Goal: Information Seeking & Learning: Learn about a topic

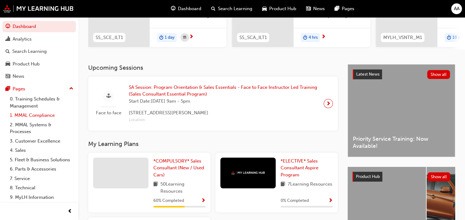
scroll to position [16, 0]
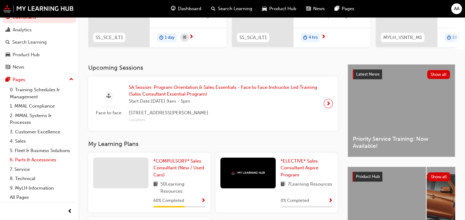
click at [24, 160] on link "6. Parts & Accessories" at bounding box center [41, 160] width 69 height 10
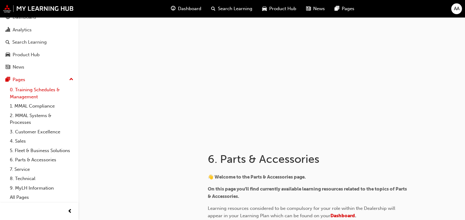
scroll to position [16, 0]
click at [19, 136] on link "4. Sales" at bounding box center [41, 141] width 69 height 10
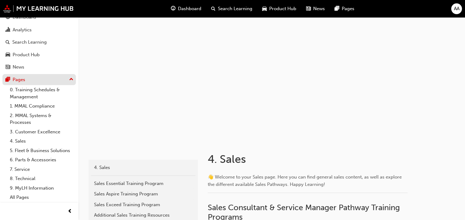
click at [22, 76] on div "Pages" at bounding box center [19, 79] width 13 height 7
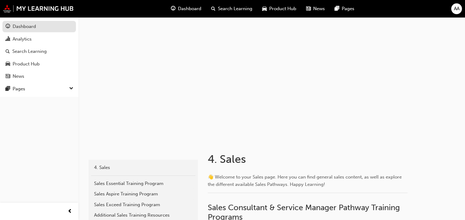
click at [24, 27] on div "Dashboard" at bounding box center [24, 26] width 23 height 7
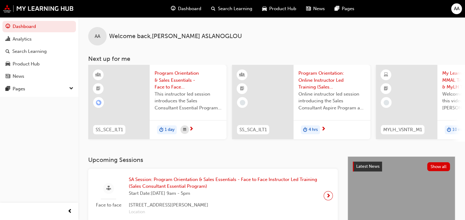
click at [161, 77] on span "Program Orientation & Sales Essentials - Face to Face Instructor Led Training (…" at bounding box center [188, 80] width 67 height 21
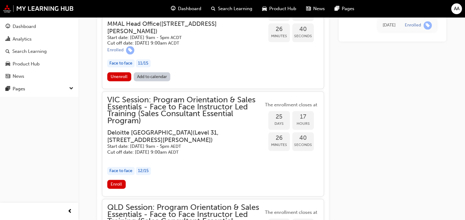
scroll to position [691, 0]
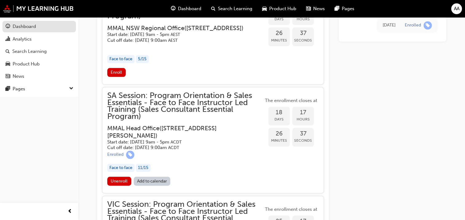
click at [26, 26] on div "Dashboard" at bounding box center [24, 26] width 23 height 7
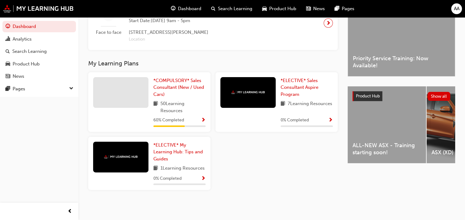
scroll to position [181, 0]
click at [169, 80] on span "*COMPULSORY* Sales Consultant (New / Used Cars)" at bounding box center [178, 87] width 51 height 19
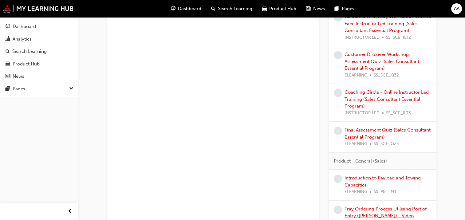
scroll to position [461, 0]
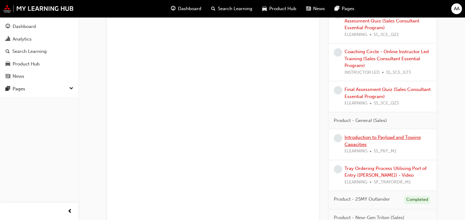
click at [366, 136] on link "Introduction to Payload and Towing Capacities" at bounding box center [383, 141] width 76 height 13
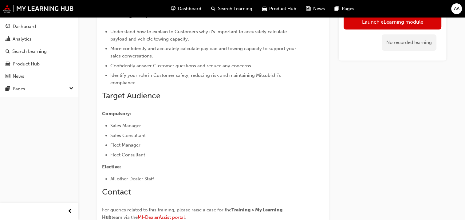
scroll to position [2, 0]
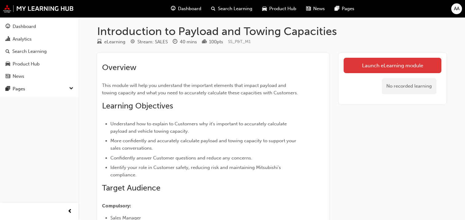
click at [389, 61] on link "Launch eLearning module" at bounding box center [393, 65] width 98 height 15
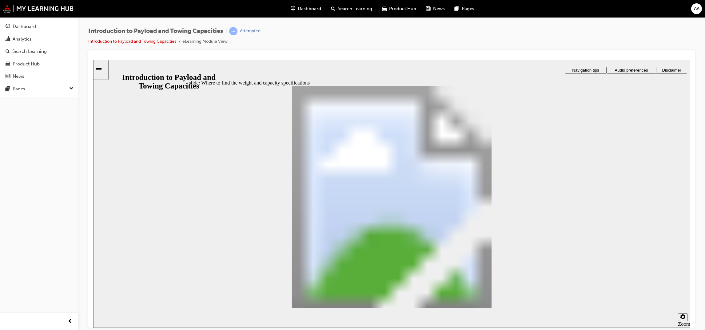
drag, startPoint x: 307, startPoint y: 205, endPoint x: 310, endPoint y: 207, distance: 3.8
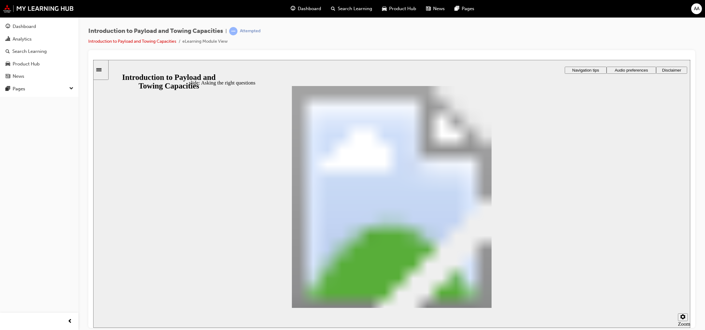
drag, startPoint x: 362, startPoint y: 154, endPoint x: 567, endPoint y: 114, distance: 209.2
drag, startPoint x: 567, startPoint y: 120, endPoint x: 514, endPoint y: 132, distance: 54.9
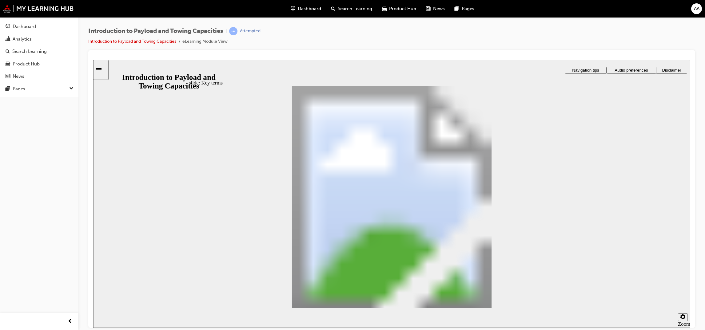
drag, startPoint x: 533, startPoint y: 238, endPoint x: 527, endPoint y: 194, distance: 44.0
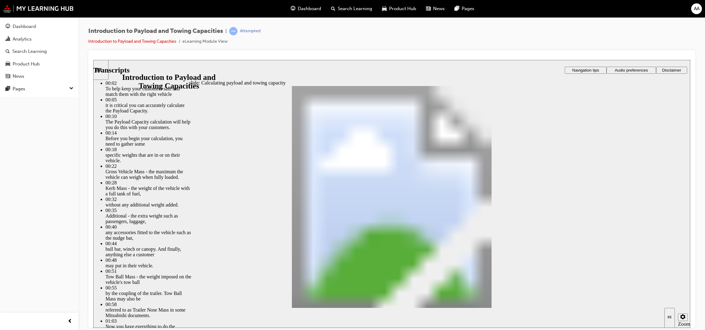
type input "93"
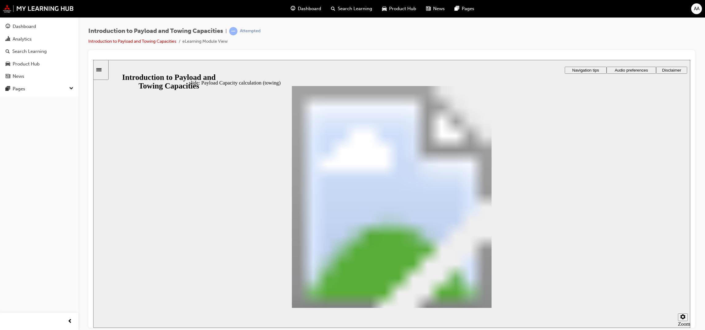
drag, startPoint x: 575, startPoint y: 304, endPoint x: 569, endPoint y: 306, distance: 5.9
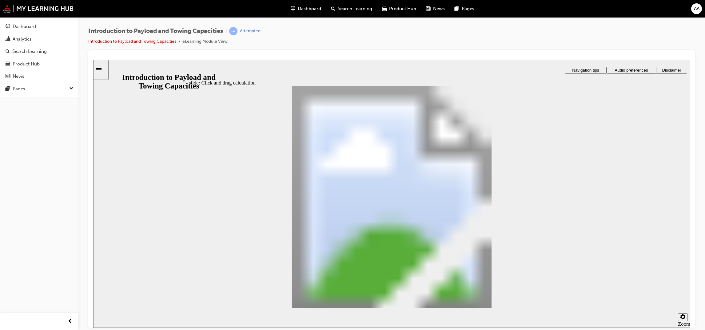
drag, startPoint x: 419, startPoint y: 188, endPoint x: 314, endPoint y: 234, distance: 114.0
drag, startPoint x: 267, startPoint y: 184, endPoint x: 348, endPoint y: 229, distance: 93.3
drag, startPoint x: 530, startPoint y: 193, endPoint x: 382, endPoint y: 239, distance: 154.3
drag, startPoint x: 373, startPoint y: 190, endPoint x: 417, endPoint y: 240, distance: 66.9
drag, startPoint x: 372, startPoint y: 192, endPoint x: 409, endPoint y: 232, distance: 54.1
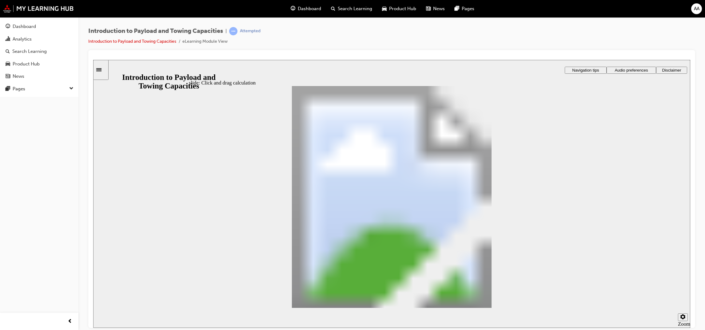
drag, startPoint x: 338, startPoint y: 192, endPoint x: 414, endPoint y: 235, distance: 87.8
checkbox input "true"
drag, startPoint x: 255, startPoint y: 181, endPoint x: 321, endPoint y: 186, distance: 66.0
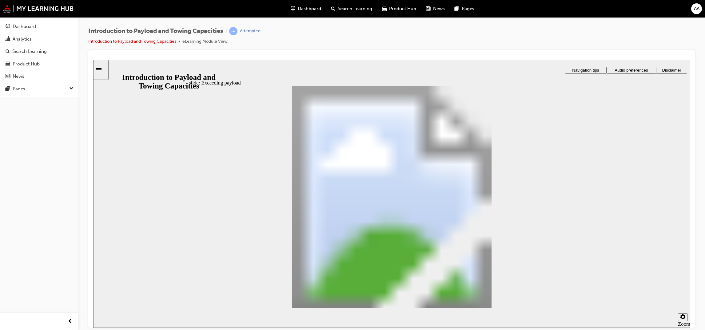
drag, startPoint x: 262, startPoint y: 175, endPoint x: 365, endPoint y: 197, distance: 105.6
drag, startPoint x: 266, startPoint y: 173, endPoint x: 423, endPoint y: 196, distance: 158.7
drag, startPoint x: 275, startPoint y: 169, endPoint x: 373, endPoint y: 216, distance: 108.6
drag, startPoint x: 278, startPoint y: 172, endPoint x: 280, endPoint y: 174, distance: 3.5
drag, startPoint x: 347, startPoint y: 205, endPoint x: 507, endPoint y: 194, distance: 160.3
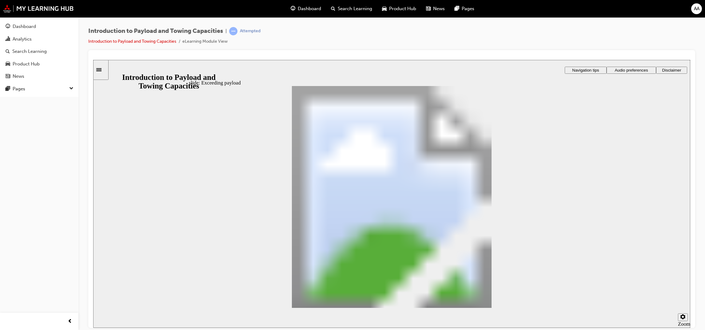
drag, startPoint x: 273, startPoint y: 171, endPoint x: 351, endPoint y: 207, distance: 85.7
drag, startPoint x: 354, startPoint y: 201, endPoint x: 501, endPoint y: 192, distance: 147.8
drag, startPoint x: 256, startPoint y: 170, endPoint x: 340, endPoint y: 196, distance: 88.1
drag, startPoint x: 275, startPoint y: 171, endPoint x: 372, endPoint y: 215, distance: 106.5
drag, startPoint x: 264, startPoint y: 172, endPoint x: 339, endPoint y: 218, distance: 87.7
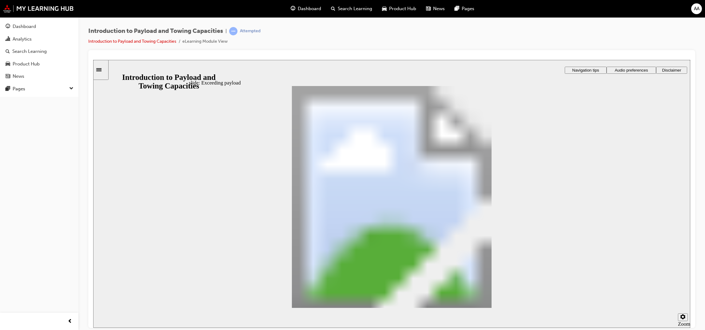
drag, startPoint x: 225, startPoint y: 180, endPoint x: 229, endPoint y: 180, distance: 3.7
drag, startPoint x: 236, startPoint y: 175, endPoint x: 481, endPoint y: 190, distance: 245.7
drag, startPoint x: 247, startPoint y: 172, endPoint x: 340, endPoint y: 210, distance: 99.8
drag, startPoint x: 243, startPoint y: 179, endPoint x: 401, endPoint y: 230, distance: 165.7
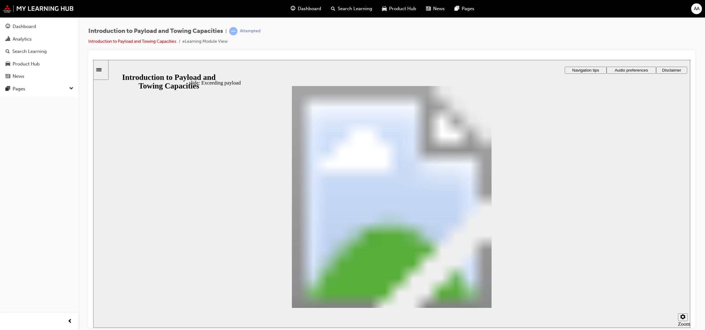
drag, startPoint x: 261, startPoint y: 168, endPoint x: 513, endPoint y: 205, distance: 254.8
drag, startPoint x: 264, startPoint y: 180, endPoint x: 399, endPoint y: 262, distance: 158.1
radio input "false"
radio input "true"
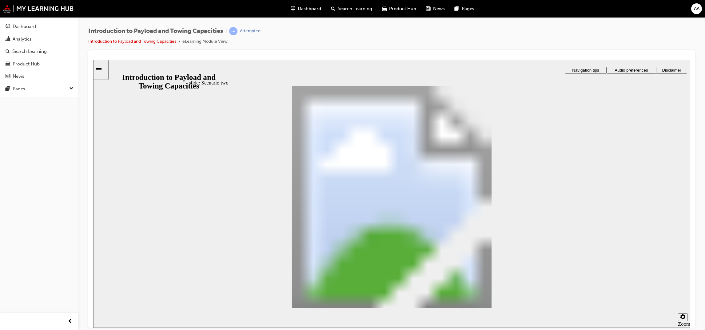
drag, startPoint x: 405, startPoint y: 225, endPoint x: 541, endPoint y: 283, distance: 147.5
drag, startPoint x: 553, startPoint y: 293, endPoint x: 572, endPoint y: 294, distance: 19.7
drag, startPoint x: 492, startPoint y: 140, endPoint x: 496, endPoint y: 140, distance: 4.3
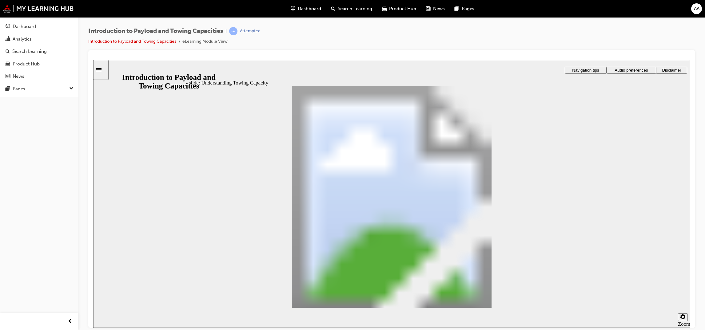
drag, startPoint x: 405, startPoint y: 164, endPoint x: 504, endPoint y: 162, distance: 99.3
drag, startPoint x: 569, startPoint y: 295, endPoint x: 568, endPoint y: 301, distance: 6.2
drag, startPoint x: 234, startPoint y: 192, endPoint x: 231, endPoint y: 192, distance: 3.1
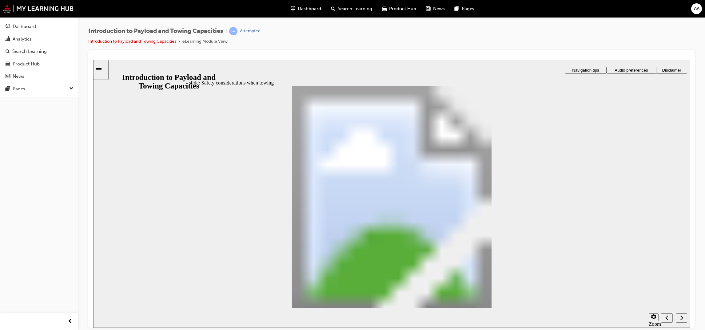
drag, startPoint x: 567, startPoint y: 293, endPoint x: 567, endPoint y: 296, distance: 3.1
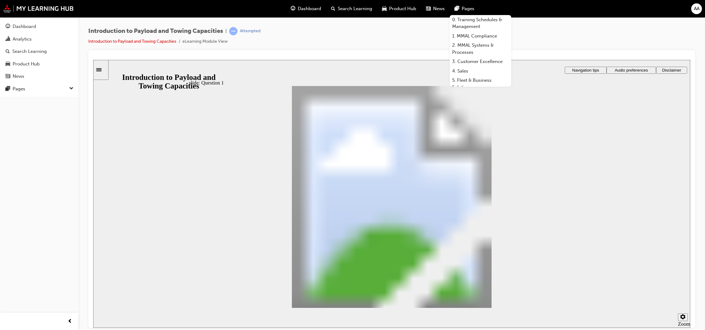
radio input "true"
drag, startPoint x: 482, startPoint y: 254, endPoint x: 376, endPoint y: 170, distance: 135.0
drag, startPoint x: 368, startPoint y: 174, endPoint x: 349, endPoint y: 217, distance: 47.5
drag, startPoint x: 381, startPoint y: 254, endPoint x: 372, endPoint y: 170, distance: 84.7
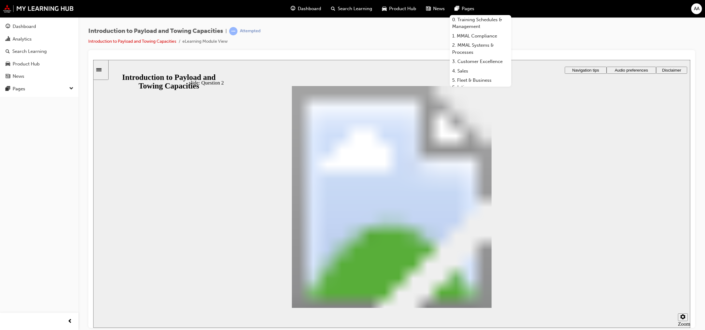
drag, startPoint x: 309, startPoint y: 229, endPoint x: 424, endPoint y: 189, distance: 121.7
checkbox input "true"
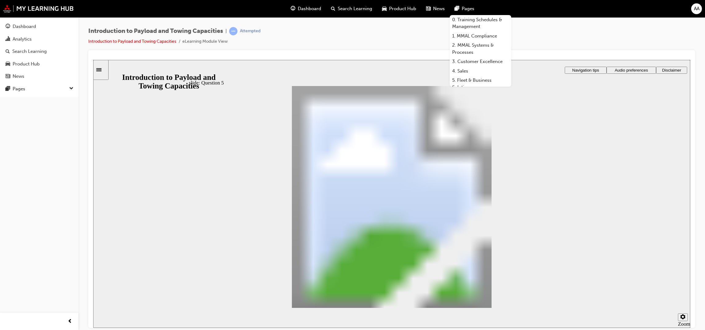
drag, startPoint x: 332, startPoint y: 183, endPoint x: 422, endPoint y: 173, distance: 90.6
drag, startPoint x: 285, startPoint y: 173, endPoint x: 362, endPoint y: 190, distance: 79.7
drag, startPoint x: 334, startPoint y: 150, endPoint x: 392, endPoint y: 227, distance: 96.4
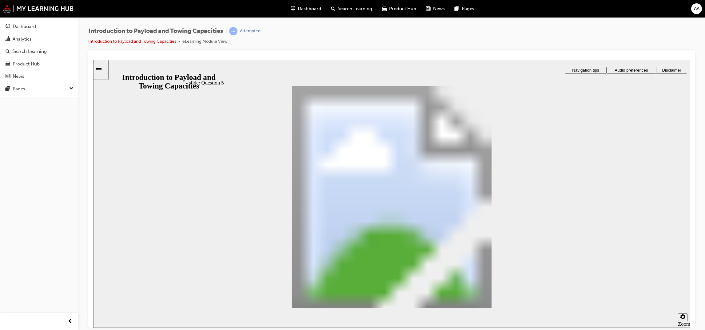
drag, startPoint x: 349, startPoint y: 153, endPoint x: 379, endPoint y: 184, distance: 43.7
drag, startPoint x: 381, startPoint y: 143, endPoint x: 437, endPoint y: 247, distance: 118.4
drag, startPoint x: 361, startPoint y: 152, endPoint x: 406, endPoint y: 205, distance: 70.0
drag, startPoint x: 556, startPoint y: 276, endPoint x: 575, endPoint y: 294, distance: 25.9
drag, startPoint x: 410, startPoint y: 146, endPoint x: 462, endPoint y: 252, distance: 117.8
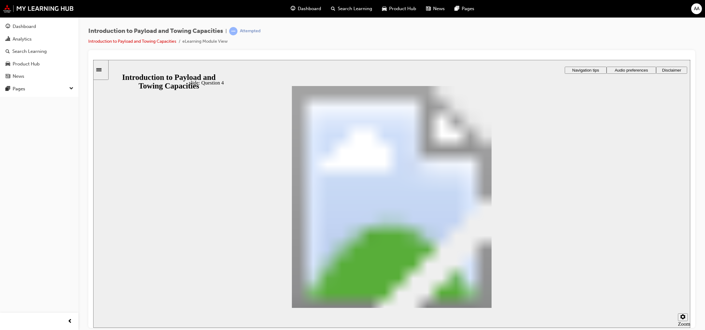
drag, startPoint x: 368, startPoint y: 153, endPoint x: 419, endPoint y: 179, distance: 57.2
drag, startPoint x: 397, startPoint y: 149, endPoint x: 432, endPoint y: 202, distance: 63.0
drag, startPoint x: 395, startPoint y: 151, endPoint x: 436, endPoint y: 234, distance: 92.3
checkbox input "true"
checkbox input "false"
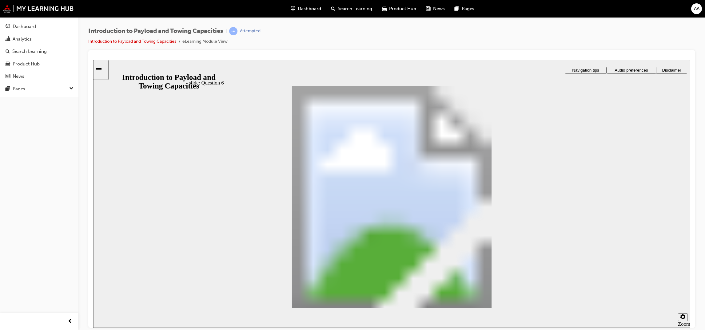
checkbox input "true"
radio input "true"
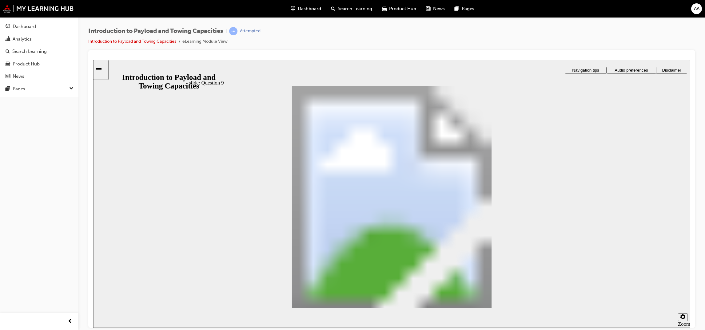
drag, startPoint x: 573, startPoint y: 300, endPoint x: 344, endPoint y: 179, distance: 259.4
radio input "true"
drag, startPoint x: 385, startPoint y: 153, endPoint x: 377, endPoint y: 169, distance: 18.4
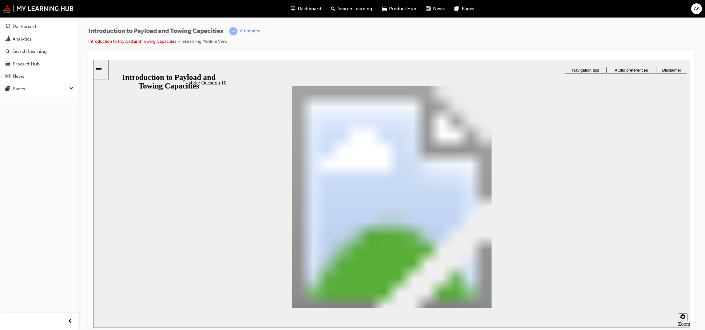
radio input "true"
drag, startPoint x: 523, startPoint y: 252, endPoint x: 514, endPoint y: 241, distance: 14.6
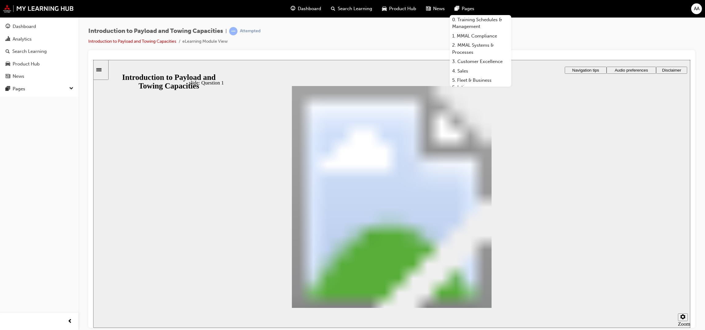
drag, startPoint x: 306, startPoint y: 213, endPoint x: 316, endPoint y: 210, distance: 10.6
drag, startPoint x: 382, startPoint y: 251, endPoint x: 386, endPoint y: 170, distance: 81.3
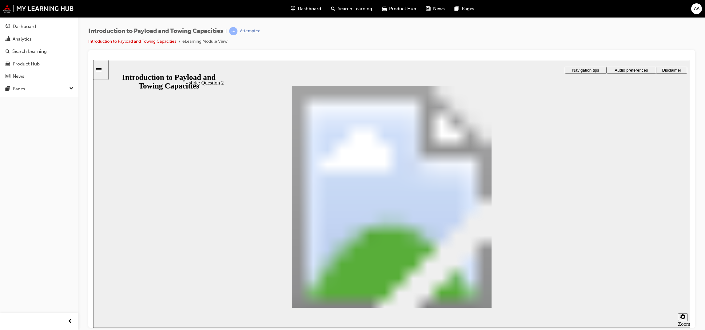
drag, startPoint x: 290, startPoint y: 232, endPoint x: 314, endPoint y: 196, distance: 43.8
drag, startPoint x: 380, startPoint y: 236, endPoint x: 307, endPoint y: 195, distance: 83.8
drag, startPoint x: 299, startPoint y: 229, endPoint x: 403, endPoint y: 188, distance: 112.2
checkbox input "true"
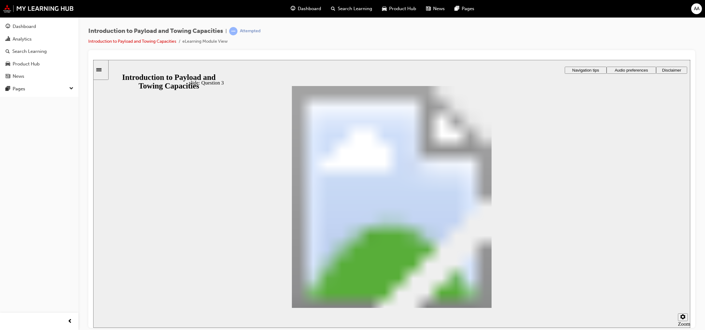
drag, startPoint x: 579, startPoint y: 301, endPoint x: 579, endPoint y: 298, distance: 3.1
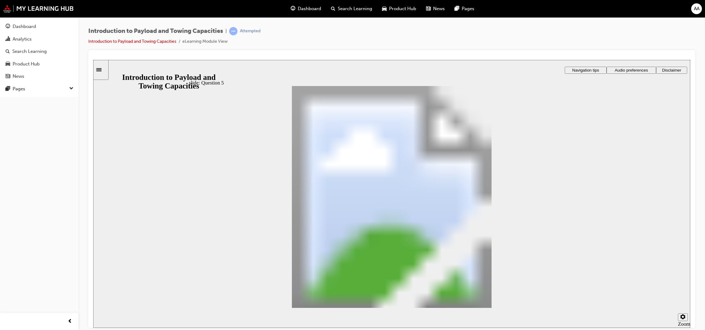
drag, startPoint x: 397, startPoint y: 151, endPoint x: 451, endPoint y: 258, distance: 119.3
drag, startPoint x: 326, startPoint y: 148, endPoint x: 363, endPoint y: 162, distance: 39.7
drag, startPoint x: 359, startPoint y: 160, endPoint x: 414, endPoint y: 262, distance: 115.6
drag, startPoint x: 375, startPoint y: 157, endPoint x: 425, endPoint y: 215, distance: 76.9
drag, startPoint x: 399, startPoint y: 203, endPoint x: 406, endPoint y: 229, distance: 27.2
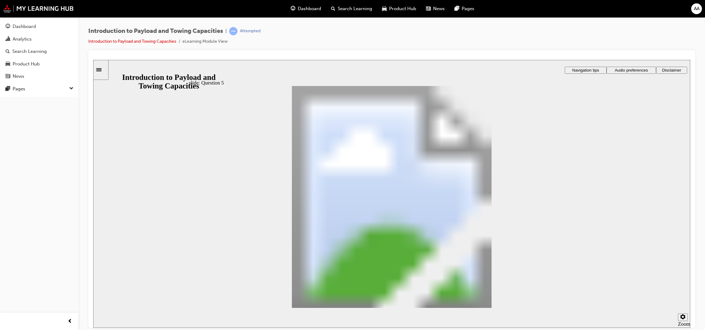
drag, startPoint x: 381, startPoint y: 152, endPoint x: 409, endPoint y: 205, distance: 60.4
drag, startPoint x: 336, startPoint y: 154, endPoint x: 394, endPoint y: 261, distance: 121.0
drag, startPoint x: 340, startPoint y: 149, endPoint x: 383, endPoint y: 169, distance: 47.3
drag, startPoint x: 385, startPoint y: 179, endPoint x: 397, endPoint y: 232, distance: 54.1
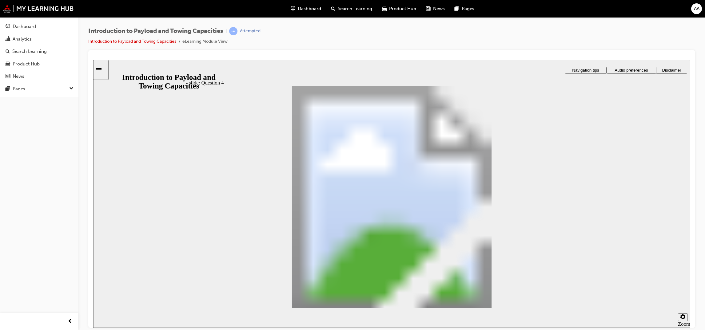
drag, startPoint x: 357, startPoint y: 150, endPoint x: 393, endPoint y: 199, distance: 60.5
drag, startPoint x: 355, startPoint y: 155, endPoint x: 397, endPoint y: 235, distance: 90.6
drag, startPoint x: 362, startPoint y: 144, endPoint x: 387, endPoint y: 165, distance: 32.1
checkbox input "true"
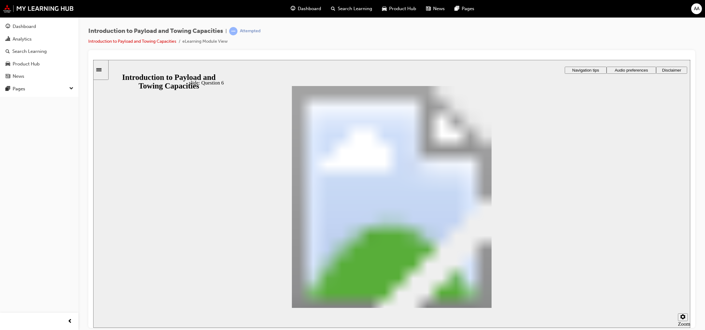
checkbox input "true"
drag, startPoint x: 231, startPoint y: 200, endPoint x: 546, endPoint y: 276, distance: 324.6
drag, startPoint x: 421, startPoint y: 221, endPoint x: 424, endPoint y: 224, distance: 4.3
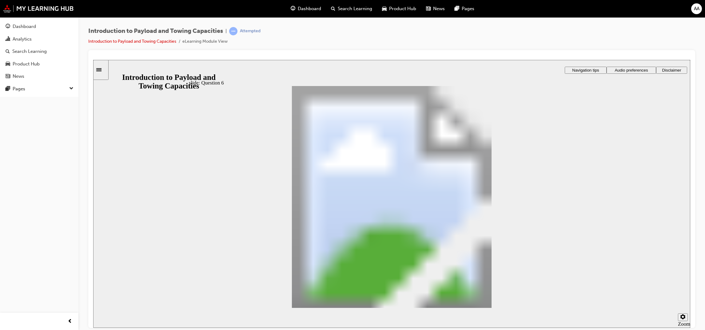
radio input "true"
drag, startPoint x: 484, startPoint y: 193, endPoint x: 490, endPoint y: 188, distance: 7.8
radio input "true"
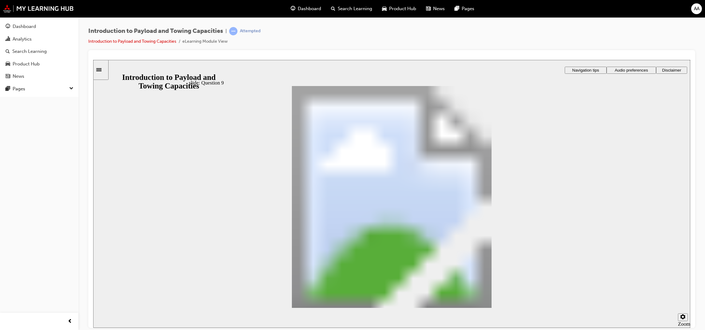
radio input "true"
drag, startPoint x: 563, startPoint y: 281, endPoint x: 555, endPoint y: 266, distance: 17.1
radio input "true"
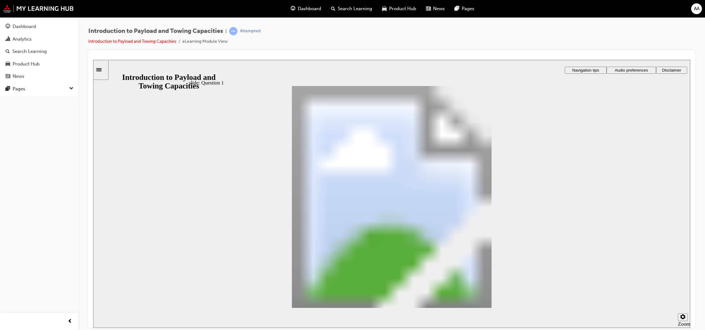
drag, startPoint x: 247, startPoint y: 140, endPoint x: 339, endPoint y: 140, distance: 91.6
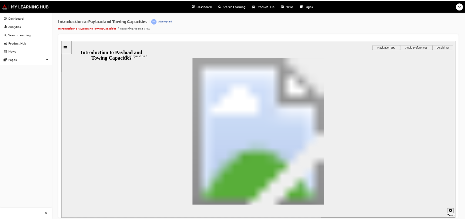
scroll to position [472, 0]
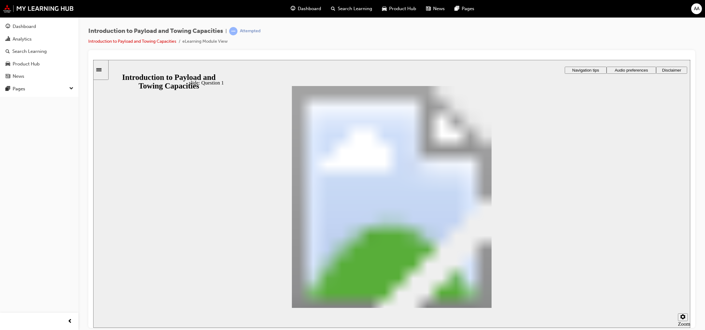
drag, startPoint x: 539, startPoint y: 118, endPoint x: 492, endPoint y: 144, distance: 53.9
radio input "true"
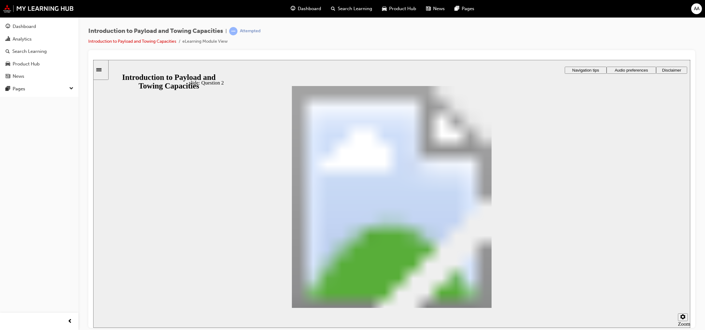
drag, startPoint x: 381, startPoint y: 252, endPoint x: 367, endPoint y: 168, distance: 84.7
drag, startPoint x: 474, startPoint y: 253, endPoint x: 308, endPoint y: 185, distance: 179.2
drag, startPoint x: 296, startPoint y: 225, endPoint x: 404, endPoint y: 194, distance: 112.0
drag, startPoint x: 582, startPoint y: 301, endPoint x: 579, endPoint y: 297, distance: 4.6
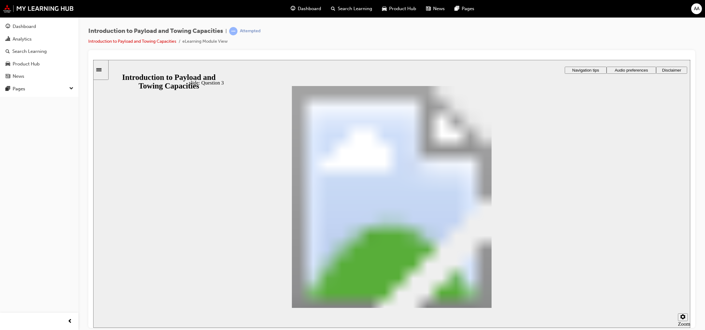
checkbox input "true"
drag, startPoint x: 243, startPoint y: 214, endPoint x: 558, endPoint y: 279, distance: 321.3
drag, startPoint x: 266, startPoint y: 187, endPoint x: 402, endPoint y: 198, distance: 136.3
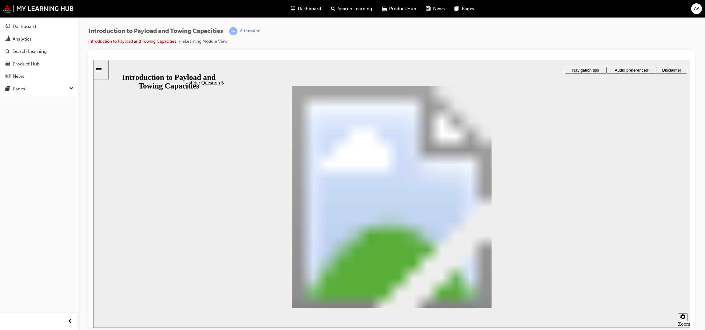
drag, startPoint x: 351, startPoint y: 154, endPoint x: 412, endPoint y: 232, distance: 98.8
drag, startPoint x: 264, startPoint y: 205, endPoint x: 366, endPoint y: 181, distance: 105.2
drag, startPoint x: 369, startPoint y: 159, endPoint x: 433, endPoint y: 273, distance: 131.2
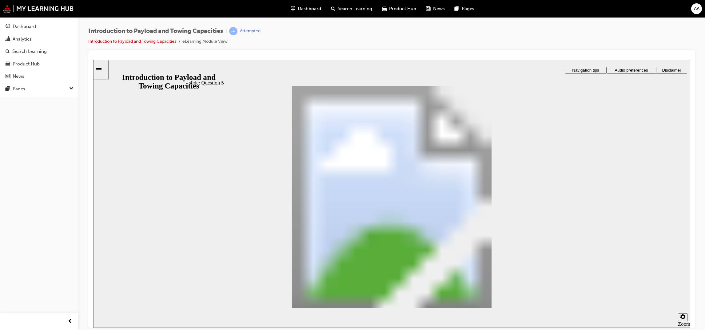
drag, startPoint x: 306, startPoint y: 156, endPoint x: 387, endPoint y: 187, distance: 86.3
drag, startPoint x: 460, startPoint y: 145, endPoint x: 545, endPoint y: 181, distance: 92.0
drag, startPoint x: 338, startPoint y: 109, endPoint x: 342, endPoint y: 124, distance: 15.8
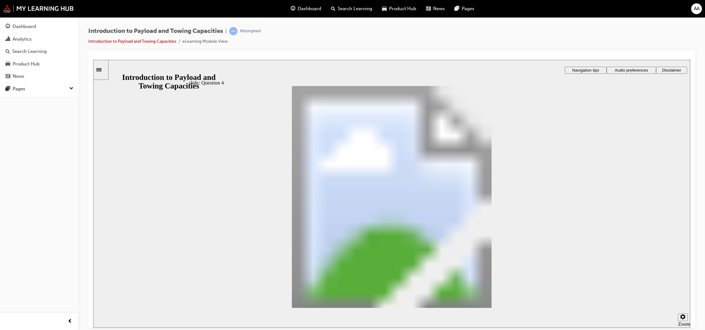
drag, startPoint x: 350, startPoint y: 146, endPoint x: 427, endPoint y: 247, distance: 127.0
drag, startPoint x: 397, startPoint y: 144, endPoint x: 429, endPoint y: 204, distance: 68.1
drag, startPoint x: 423, startPoint y: 184, endPoint x: 456, endPoint y: 227, distance: 54.0
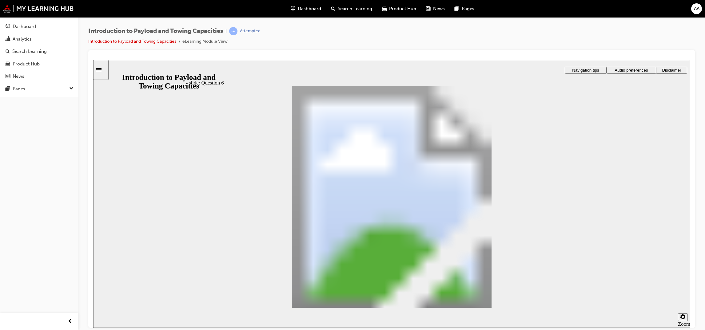
checkbox input "true"
radio input "true"
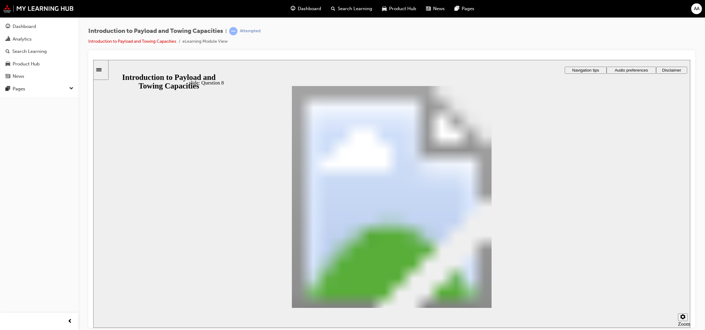
radio input "true"
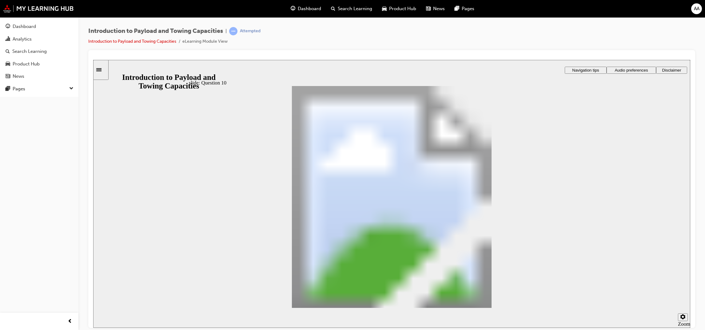
radio input "true"
drag, startPoint x: 308, startPoint y: 229, endPoint x: 299, endPoint y: 229, distance: 8.9
drag, startPoint x: 388, startPoint y: 251, endPoint x: 369, endPoint y: 169, distance: 83.7
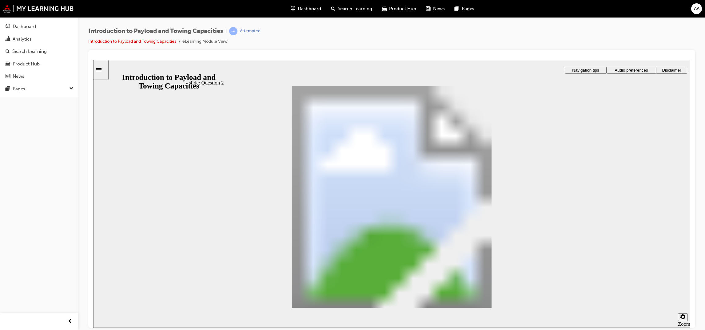
drag, startPoint x: 299, startPoint y: 228, endPoint x: 398, endPoint y: 189, distance: 106.3
drag, startPoint x: 475, startPoint y: 249, endPoint x: 315, endPoint y: 188, distance: 171.4
checkbox input "true"
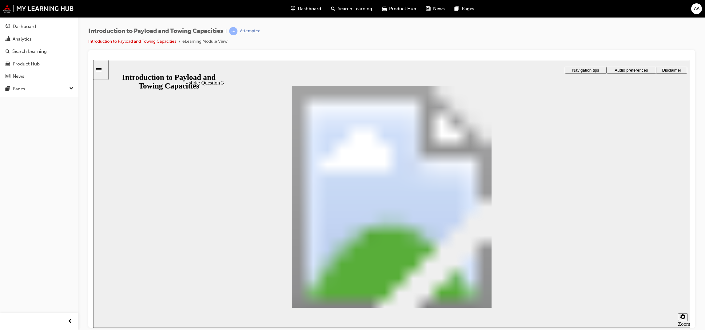
drag, startPoint x: 371, startPoint y: 151, endPoint x: 424, endPoint y: 255, distance: 116.6
drag, startPoint x: 407, startPoint y: 261, endPoint x: 407, endPoint y: 233, distance: 28.3
drag, startPoint x: 357, startPoint y: 153, endPoint x: 408, endPoint y: 175, distance: 55.7
drag, startPoint x: 324, startPoint y: 149, endPoint x: 369, endPoint y: 242, distance: 103.8
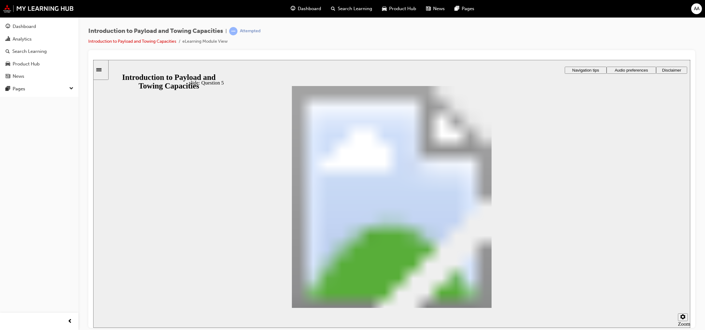
drag, startPoint x: 339, startPoint y: 149, endPoint x: 379, endPoint y: 201, distance: 65.7
drag, startPoint x: 528, startPoint y: 284, endPoint x: 557, endPoint y: 180, distance: 107.5
drag, startPoint x: 320, startPoint y: 153, endPoint x: 368, endPoint y: 255, distance: 112.4
drag, startPoint x: 347, startPoint y: 153, endPoint x: 385, endPoint y: 182, distance: 47.6
drag, startPoint x: 384, startPoint y: 181, endPoint x: 393, endPoint y: 229, distance: 48.8
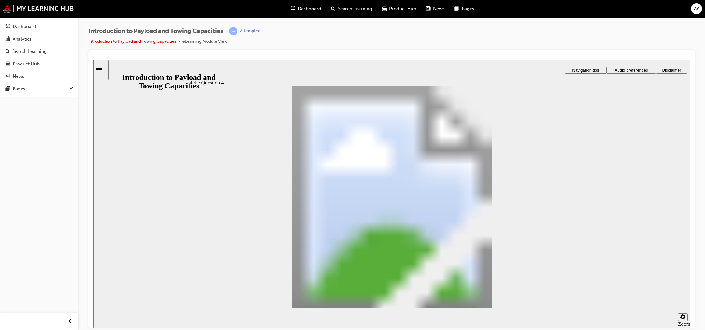
drag, startPoint x: 351, startPoint y: 148, endPoint x: 381, endPoint y: 200, distance: 59.6
drag, startPoint x: 395, startPoint y: 152, endPoint x: 438, endPoint y: 179, distance: 50.4
drag, startPoint x: 472, startPoint y: 212, endPoint x: 516, endPoint y: 254, distance: 61.5
checkbox input "true"
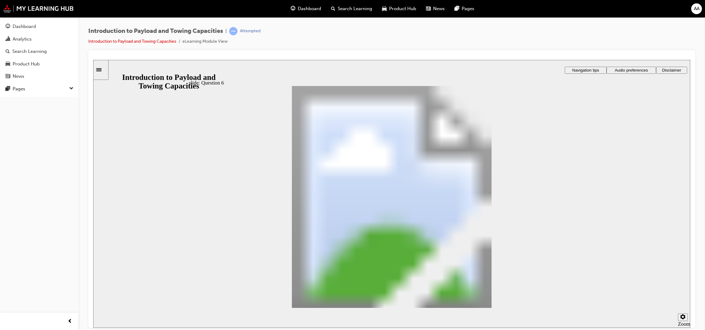
checkbox input "true"
drag, startPoint x: 350, startPoint y: 219, endPoint x: 349, endPoint y: 228, distance: 8.9
checkbox input "true"
checkbox input "false"
checkbox input "true"
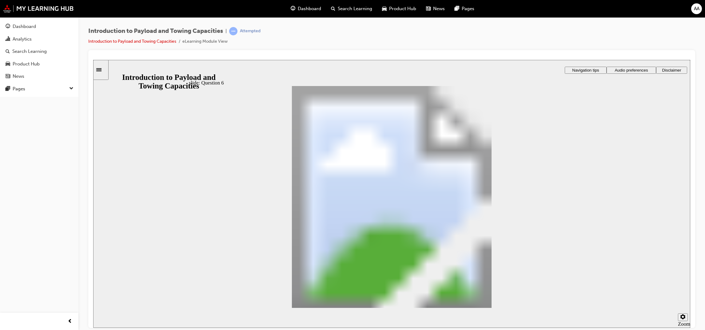
drag, startPoint x: 308, startPoint y: 203, endPoint x: 558, endPoint y: 276, distance: 260.2
drag, startPoint x: 521, startPoint y: 212, endPoint x: 529, endPoint y: 229, distance: 18.4
radio input "true"
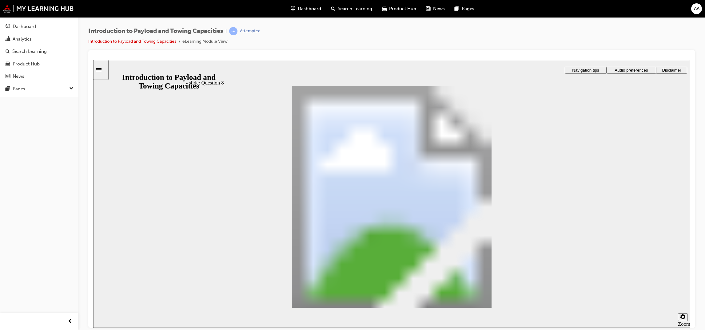
drag, startPoint x: 296, startPoint y: 227, endPoint x: 364, endPoint y: 245, distance: 69.9
radio input "true"
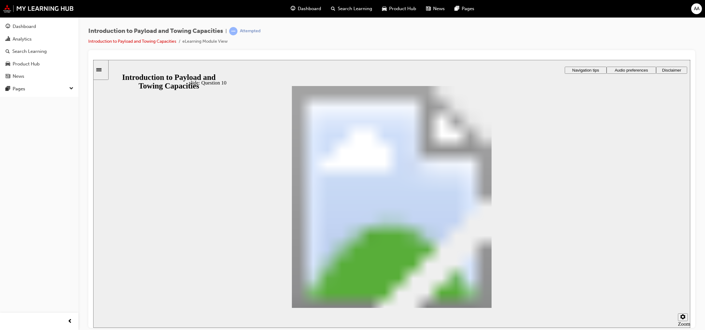
radio input "true"
drag, startPoint x: 271, startPoint y: 208, endPoint x: 544, endPoint y: 276, distance: 281.4
radio input "true"
drag, startPoint x: 400, startPoint y: 249, endPoint x: 377, endPoint y: 171, distance: 81.1
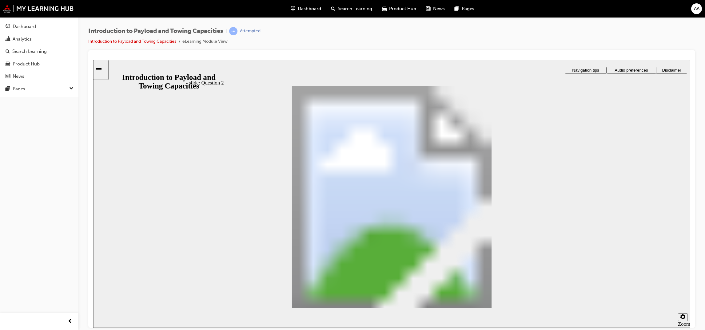
drag, startPoint x: 496, startPoint y: 251, endPoint x: 336, endPoint y: 204, distance: 166.8
drag, startPoint x: 286, startPoint y: 231, endPoint x: 408, endPoint y: 192, distance: 127.3
drag, startPoint x: 581, startPoint y: 301, endPoint x: 580, endPoint y: 298, distance: 3.4
checkbox input "true"
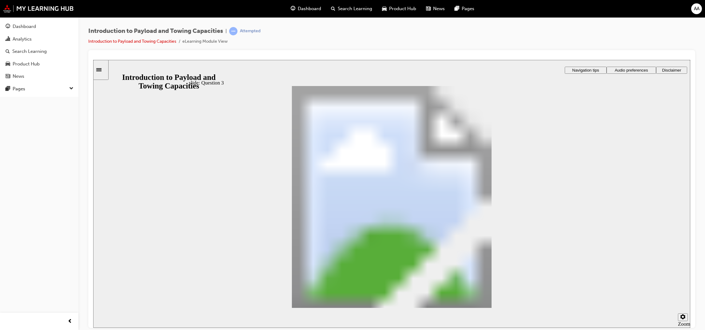
checkbox input "false"
drag, startPoint x: 322, startPoint y: 149, endPoint x: 373, endPoint y: 229, distance: 94.9
drag, startPoint x: 357, startPoint y: 146, endPoint x: 408, endPoint y: 179, distance: 60.5
drag, startPoint x: 423, startPoint y: 150, endPoint x: 470, endPoint y: 257, distance: 116.7
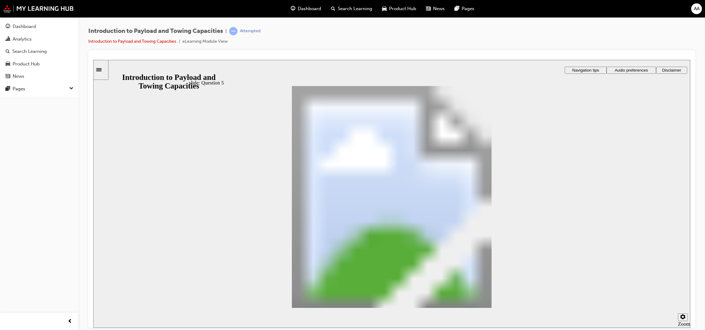
drag, startPoint x: 407, startPoint y: 138, endPoint x: 419, endPoint y: 154, distance: 19.7
drag, startPoint x: 419, startPoint y: 154, endPoint x: 460, endPoint y: 214, distance: 73.2
drag, startPoint x: 345, startPoint y: 160, endPoint x: 401, endPoint y: 270, distance: 122.9
drag, startPoint x: 361, startPoint y: 148, endPoint x: 399, endPoint y: 231, distance: 91.1
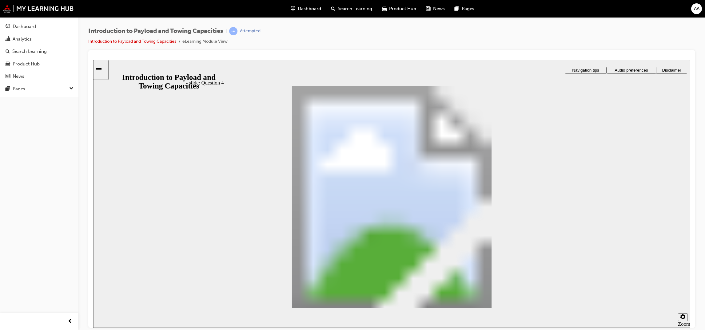
drag, startPoint x: 374, startPoint y: 153, endPoint x: 412, endPoint y: 207, distance: 66.1
drag, startPoint x: 369, startPoint y: 150, endPoint x: 414, endPoint y: 180, distance: 54.3
checkbox input "true"
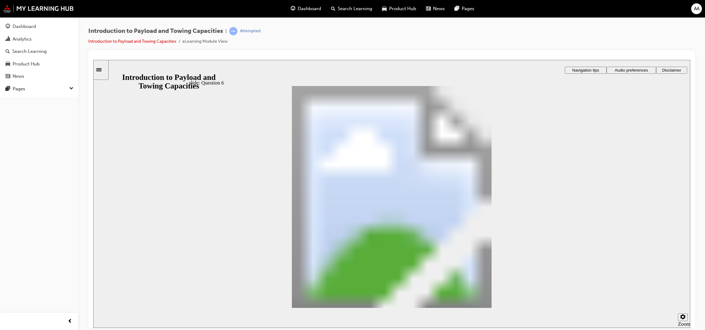
drag, startPoint x: 315, startPoint y: 185, endPoint x: 519, endPoint y: 277, distance: 224.1
radio input "true"
drag, startPoint x: 250, startPoint y: 180, endPoint x: 551, endPoint y: 277, distance: 316.0
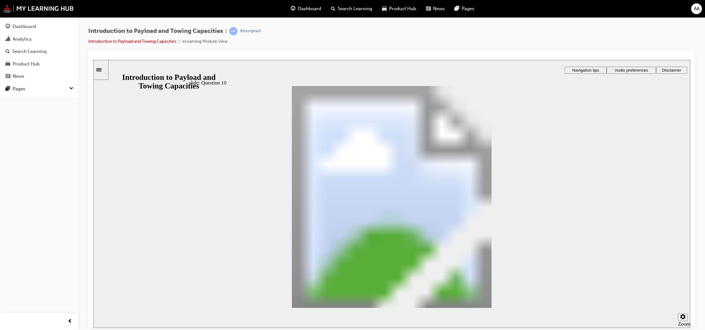
radio input "true"
drag, startPoint x: 338, startPoint y: 214, endPoint x: 558, endPoint y: 290, distance: 232.4
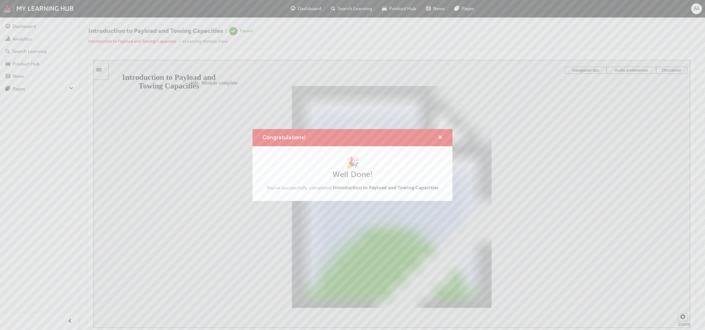
click at [440, 136] on span "cross-icon" at bounding box center [440, 138] width 5 height 6
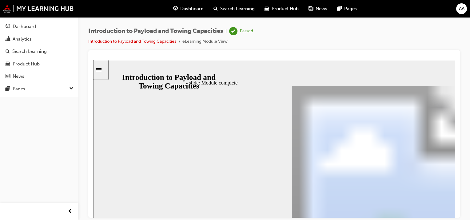
click at [192, 8] on span "Dashboard" at bounding box center [191, 8] width 23 height 7
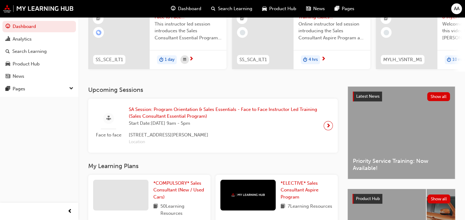
scroll to position [92, 0]
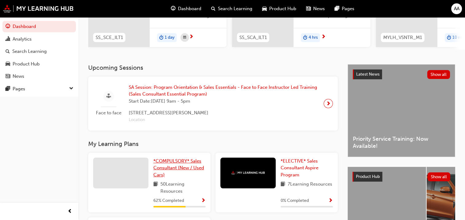
click at [167, 167] on link "*COMPULSORY* Sales Consultant (New / Used Cars)" at bounding box center [179, 168] width 52 height 21
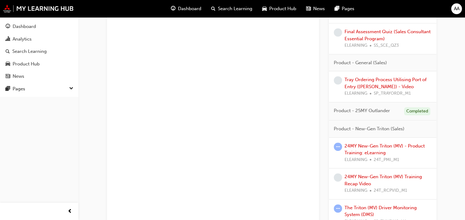
scroll to position [521, 0]
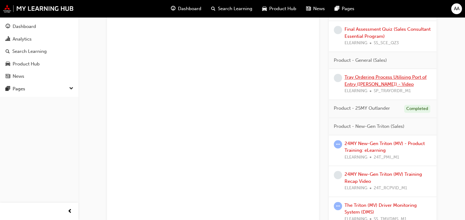
click at [375, 77] on link "Tray Ordering Process Utilising Port of Entry ([PERSON_NAME]) - Video" at bounding box center [386, 80] width 82 height 13
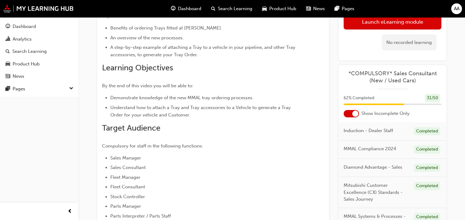
scroll to position [101, 0]
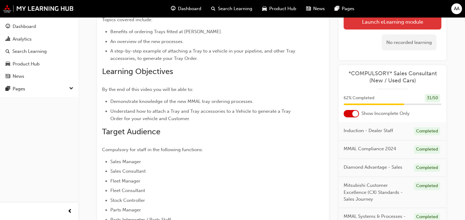
click at [385, 22] on link "Launch eLearning module" at bounding box center [393, 21] width 98 height 15
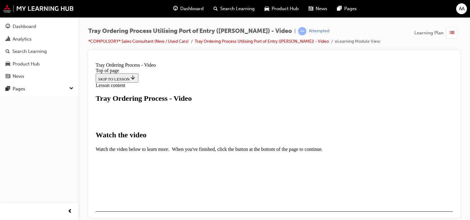
scroll to position [113, 0]
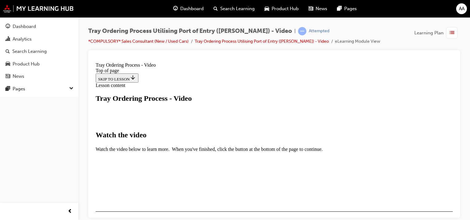
drag, startPoint x: 433, startPoint y: 186, endPoint x: 429, endPoint y: 186, distance: 3.4
